Goal: Task Accomplishment & Management: Manage account settings

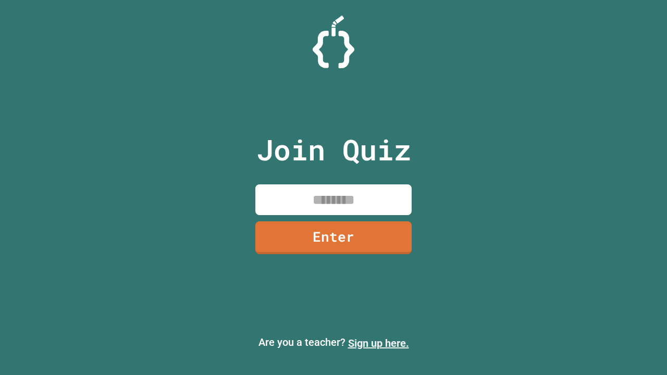
click at [378, 343] on link "Sign up here." at bounding box center [378, 343] width 61 height 13
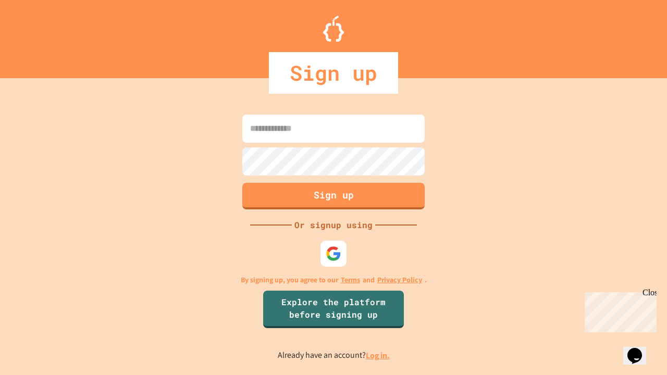
click at [378, 355] on link "Log in." at bounding box center [378, 355] width 24 height 11
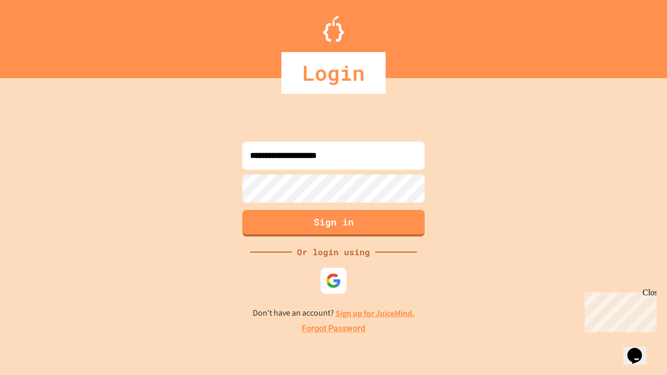
type input "**********"
